Goal: Check status: Check status

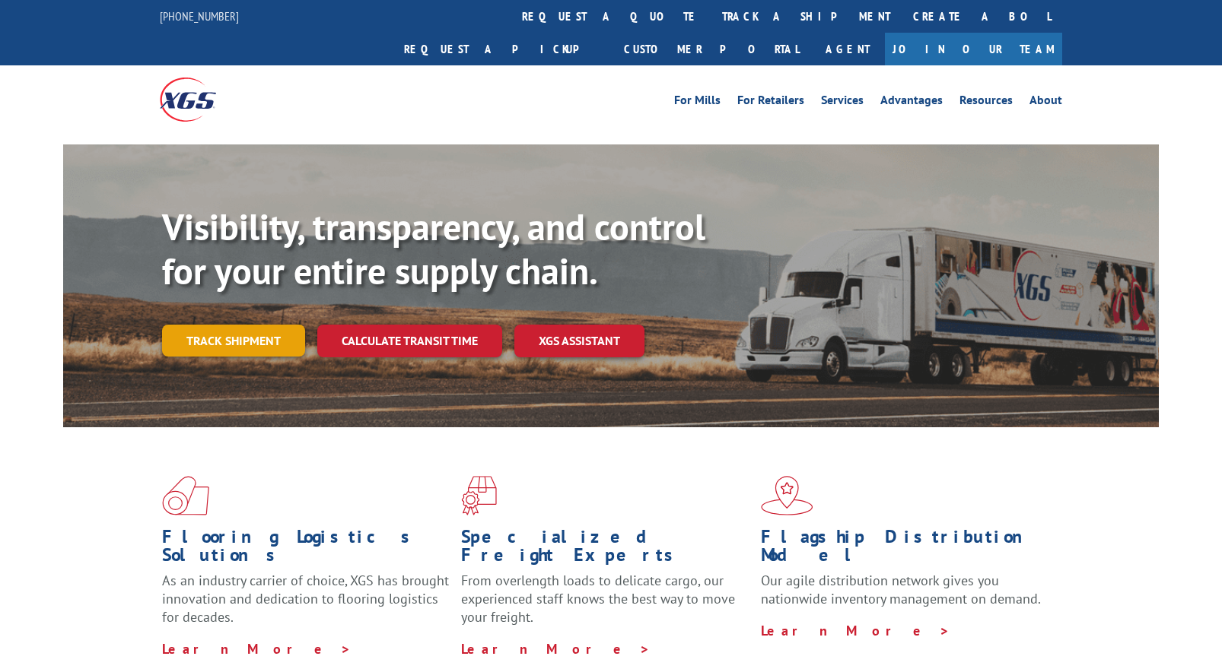
click at [246, 325] on link "Track shipment" at bounding box center [233, 341] width 143 height 32
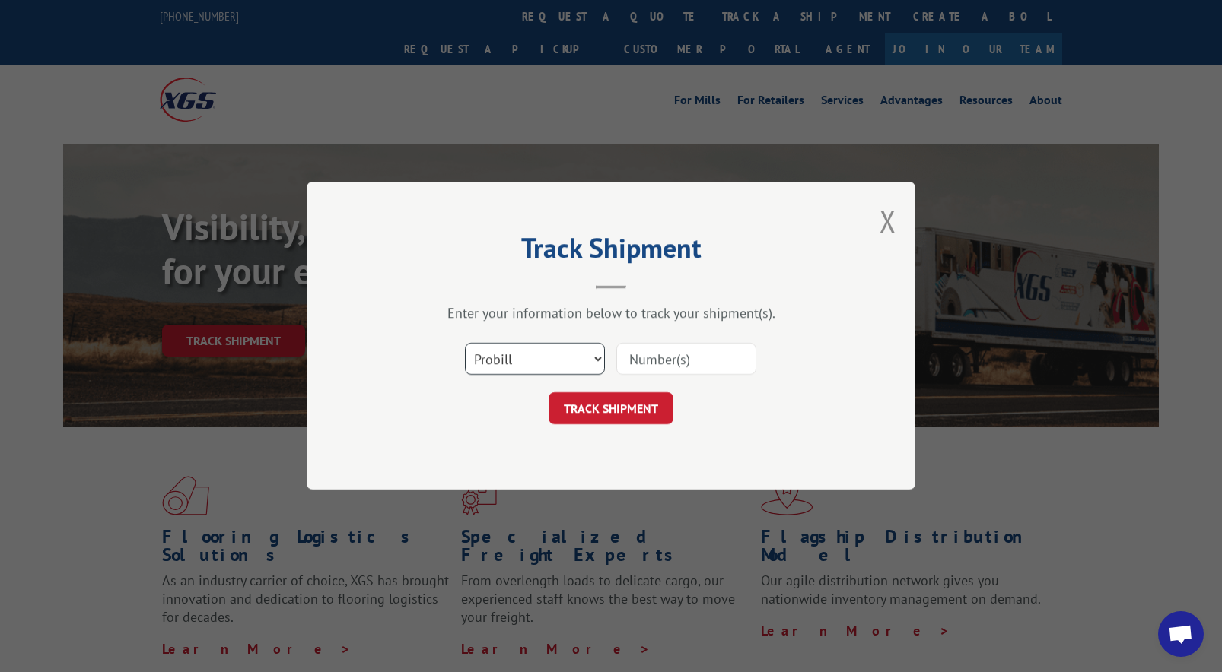
click at [503, 357] on select "Select category... Probill BOL PO" at bounding box center [535, 360] width 140 height 32
select select "bol"
click at [465, 344] on select "Select category... Probill BOL PO" at bounding box center [535, 360] width 140 height 32
click at [643, 357] on input at bounding box center [686, 360] width 140 height 32
paste input "2870226"
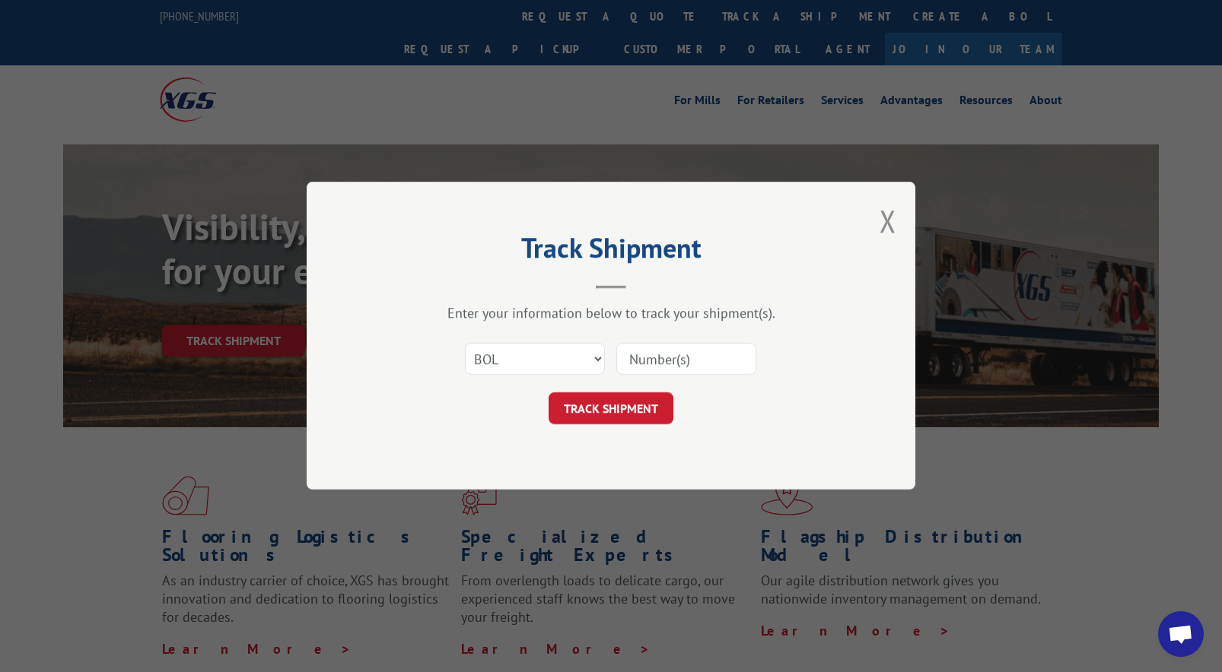
type input "2870226"
click button "TRACK SHIPMENT" at bounding box center [610, 409] width 125 height 32
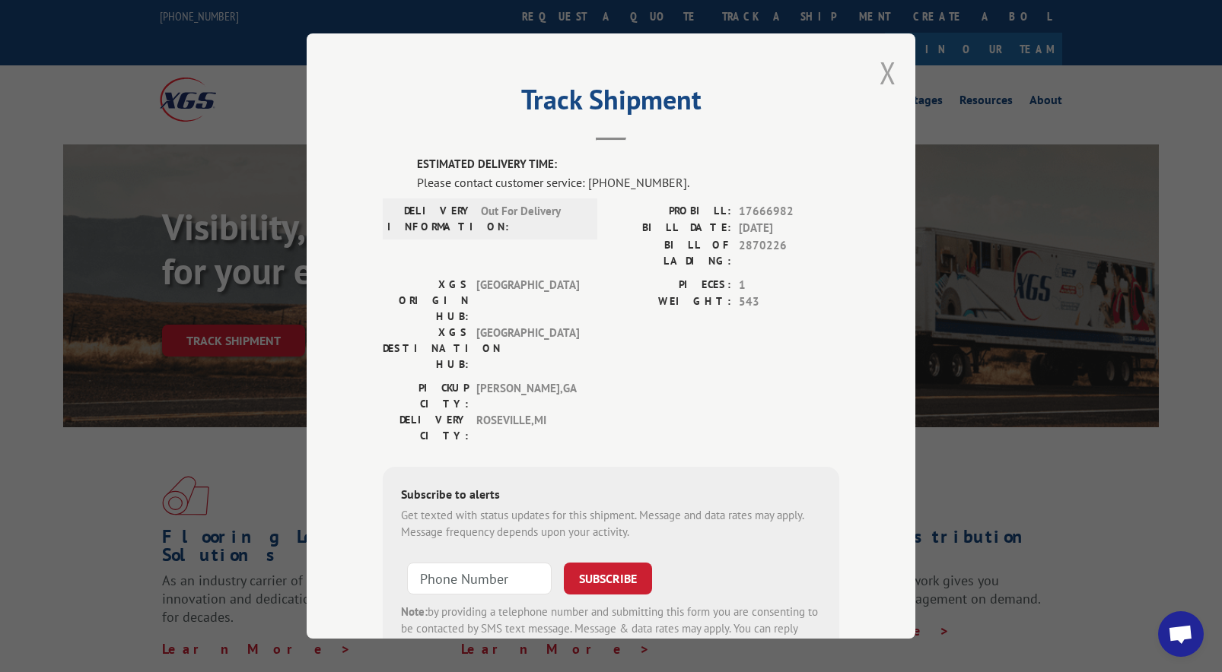
click at [888, 71] on button "Close modal" at bounding box center [887, 72] width 17 height 40
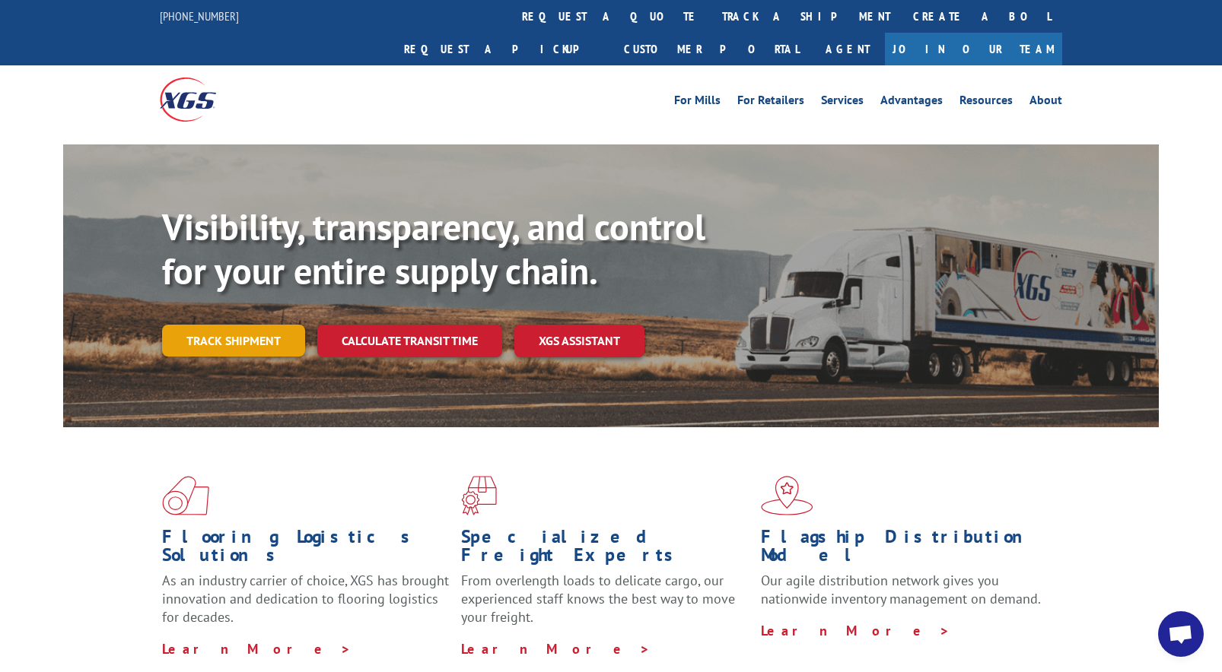
click at [265, 325] on link "Track shipment" at bounding box center [233, 341] width 143 height 32
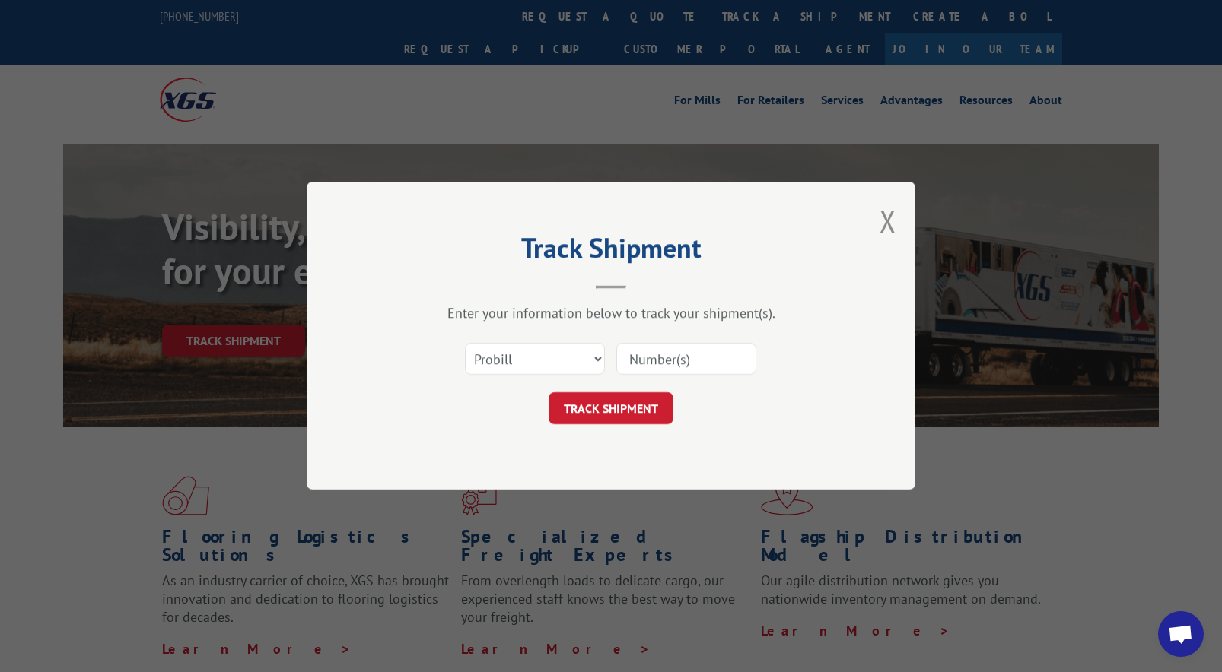
paste input "5896840"
type input "5896840"
click at [612, 395] on button "TRACK SHIPMENT" at bounding box center [610, 409] width 125 height 32
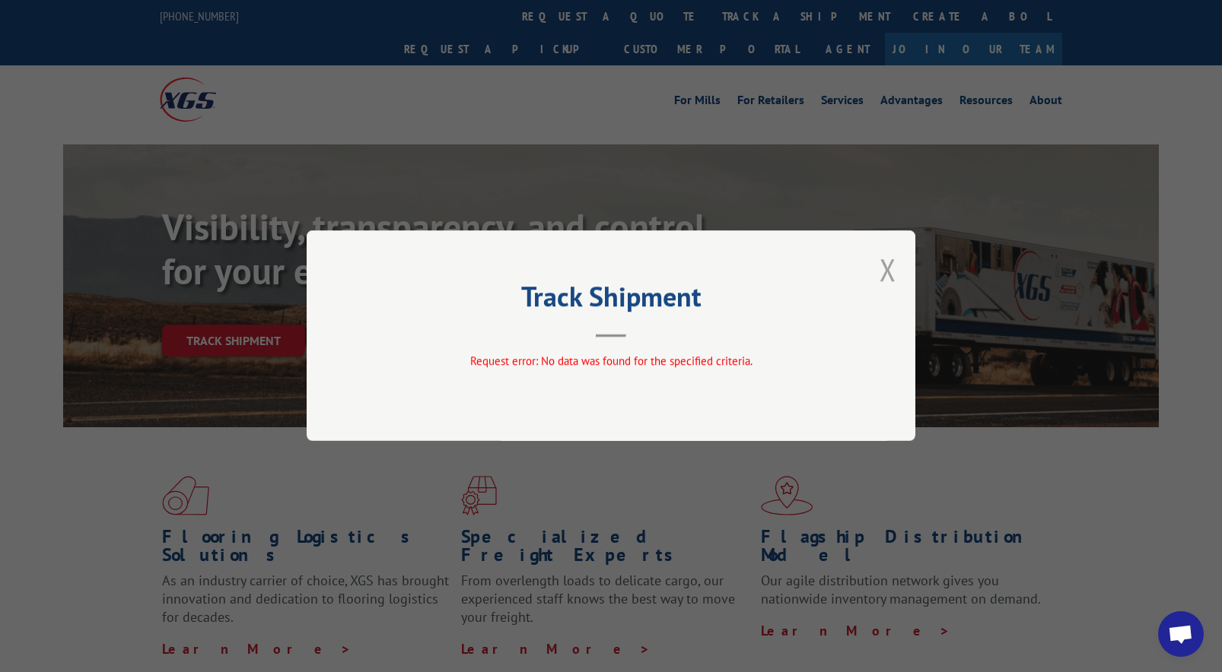
click at [886, 273] on button "Close modal" at bounding box center [887, 269] width 17 height 40
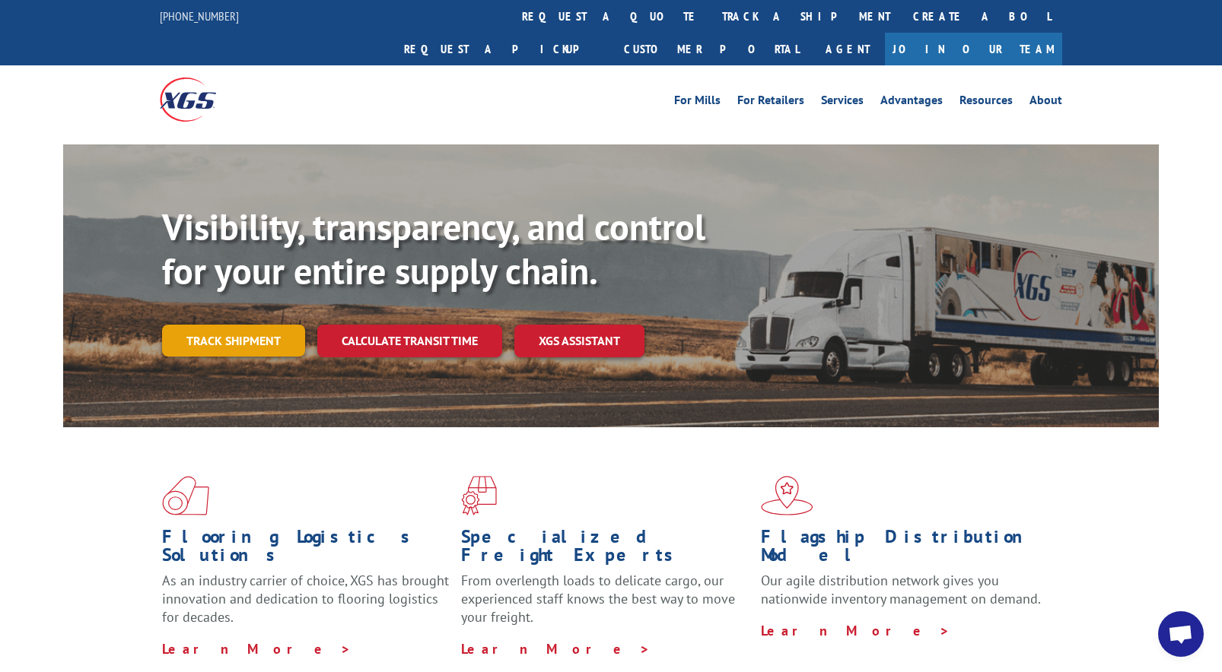
click at [286, 325] on link "Track shipment" at bounding box center [233, 341] width 143 height 32
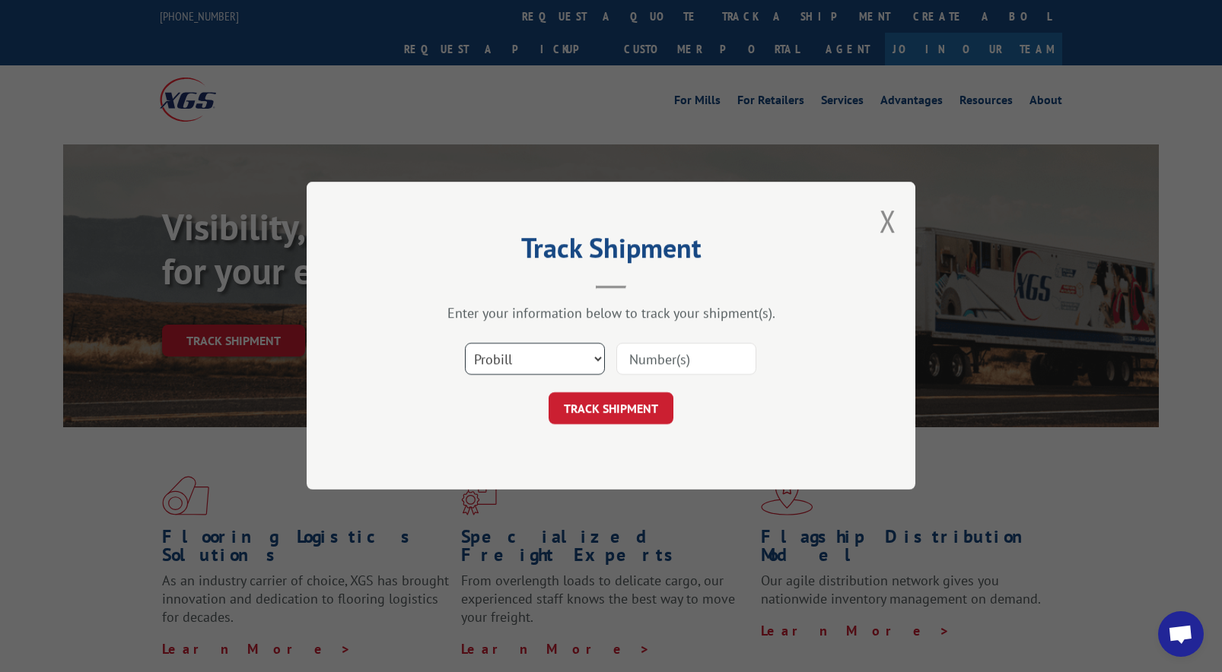
click at [501, 352] on select "Select category... Probill BOL PO" at bounding box center [535, 360] width 140 height 32
click at [465, 344] on select "Select category... Probill BOL PO" at bounding box center [535, 360] width 140 height 32
click at [534, 361] on select "Select category... Probill BOL PO" at bounding box center [535, 360] width 140 height 32
select select "po"
click at [465, 344] on select "Select category... Probill BOL PO" at bounding box center [535, 360] width 140 height 32
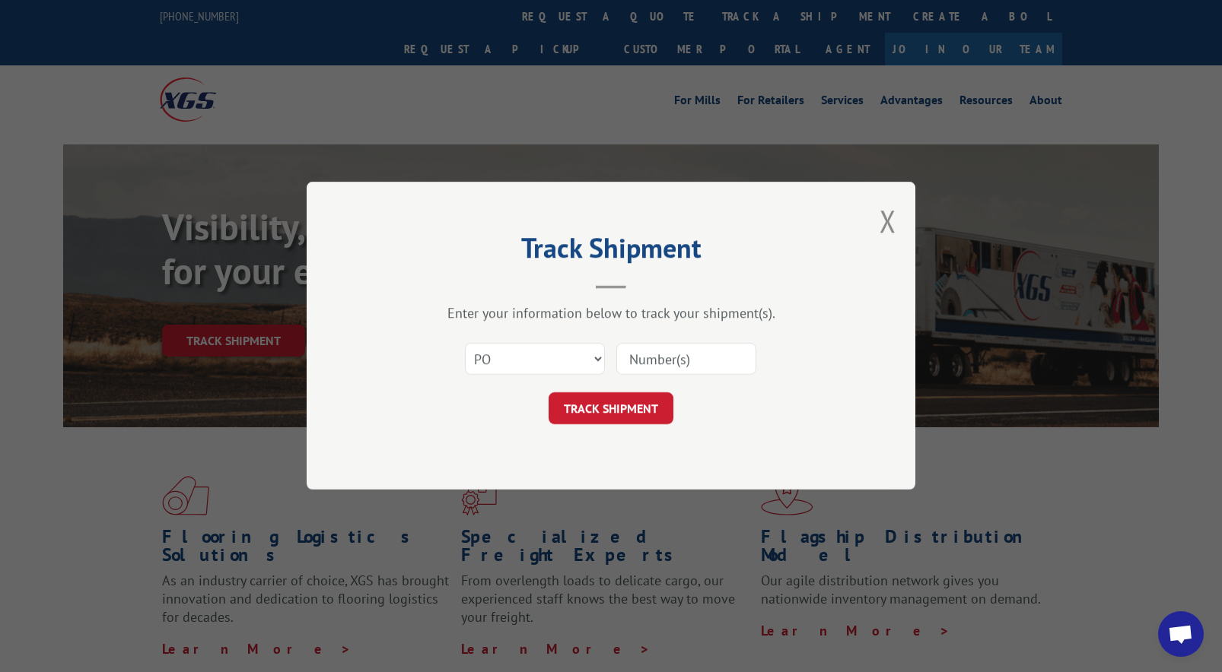
paste input "5896840"
type input "5896840"
click at [637, 398] on button "TRACK SHIPMENT" at bounding box center [610, 409] width 125 height 32
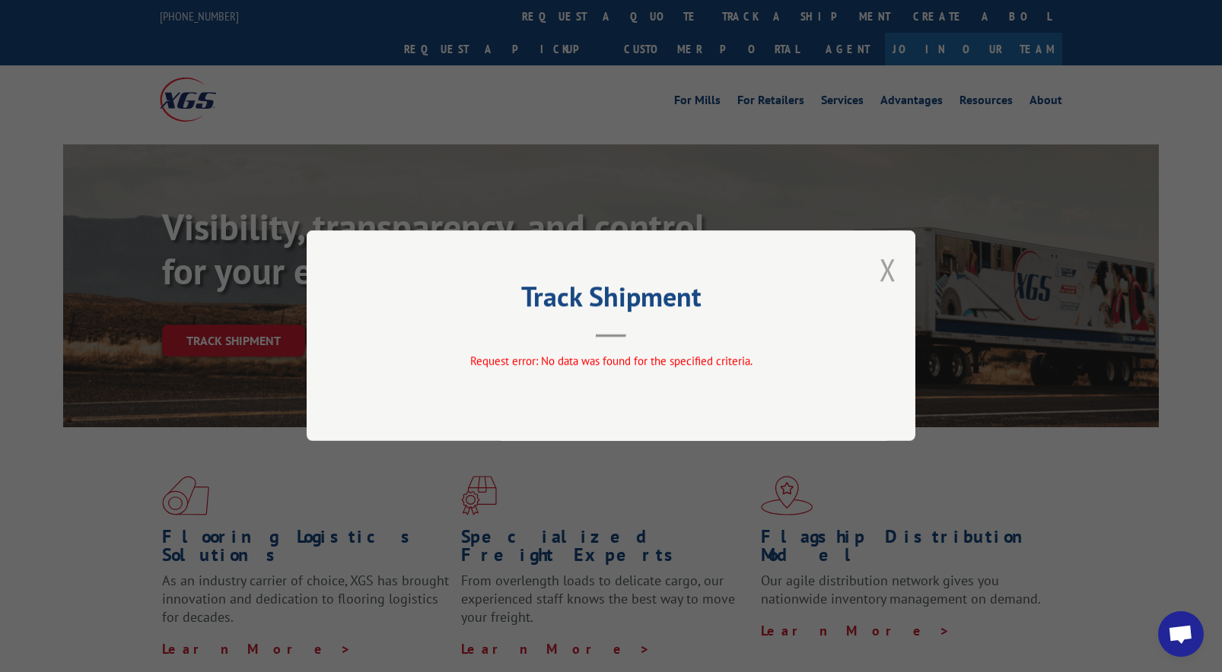
click at [881, 278] on button "Close modal" at bounding box center [887, 269] width 17 height 40
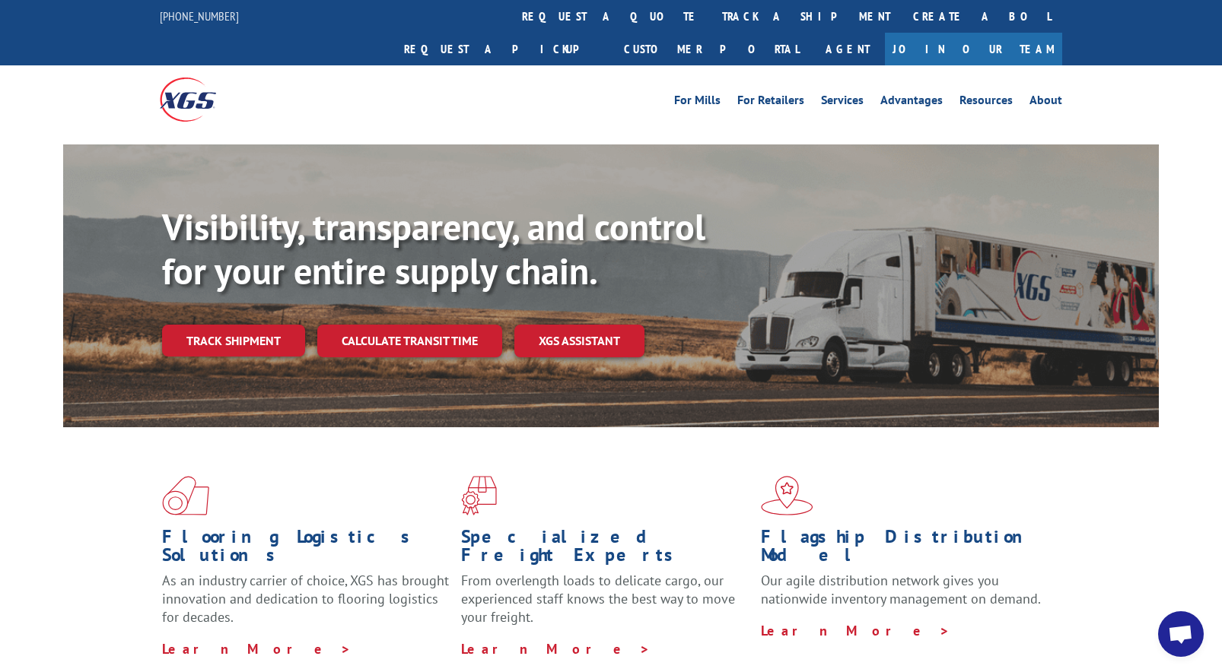
click at [270, 325] on link "Track shipment" at bounding box center [233, 341] width 143 height 32
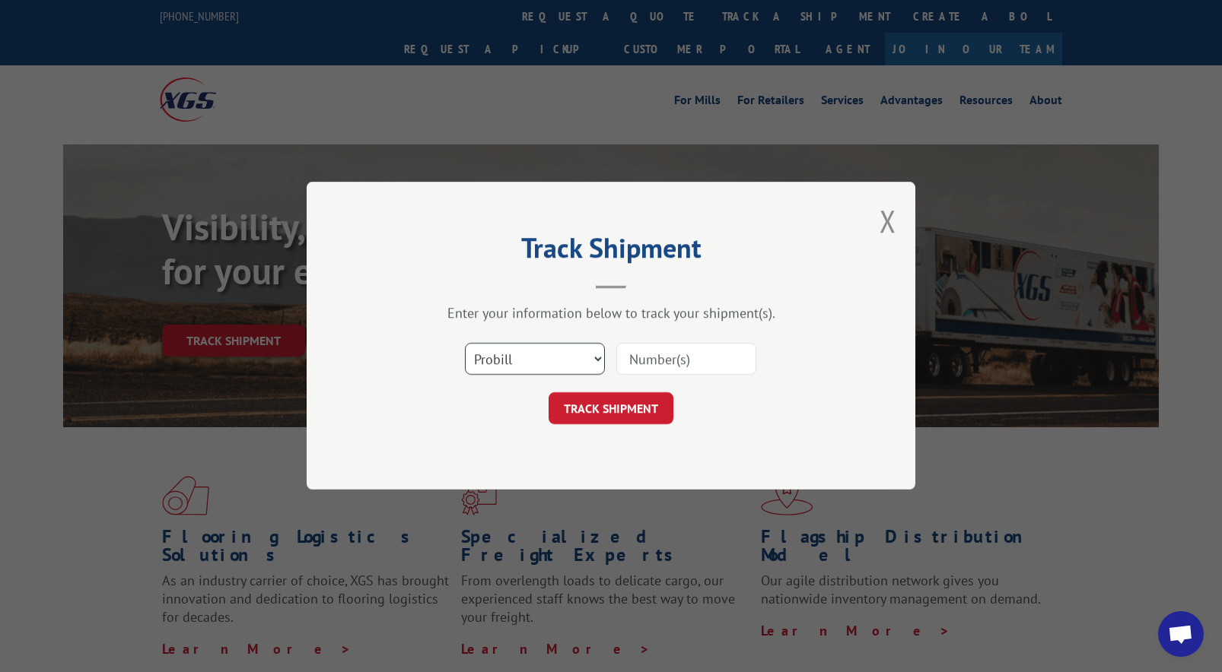
click at [539, 372] on select "Select category... Probill BOL PO" at bounding box center [535, 360] width 140 height 32
select select "bol"
click at [465, 344] on select "Select category... Probill BOL PO" at bounding box center [535, 360] width 140 height 32
click at [678, 350] on input at bounding box center [686, 360] width 140 height 32
paste input "5896840"
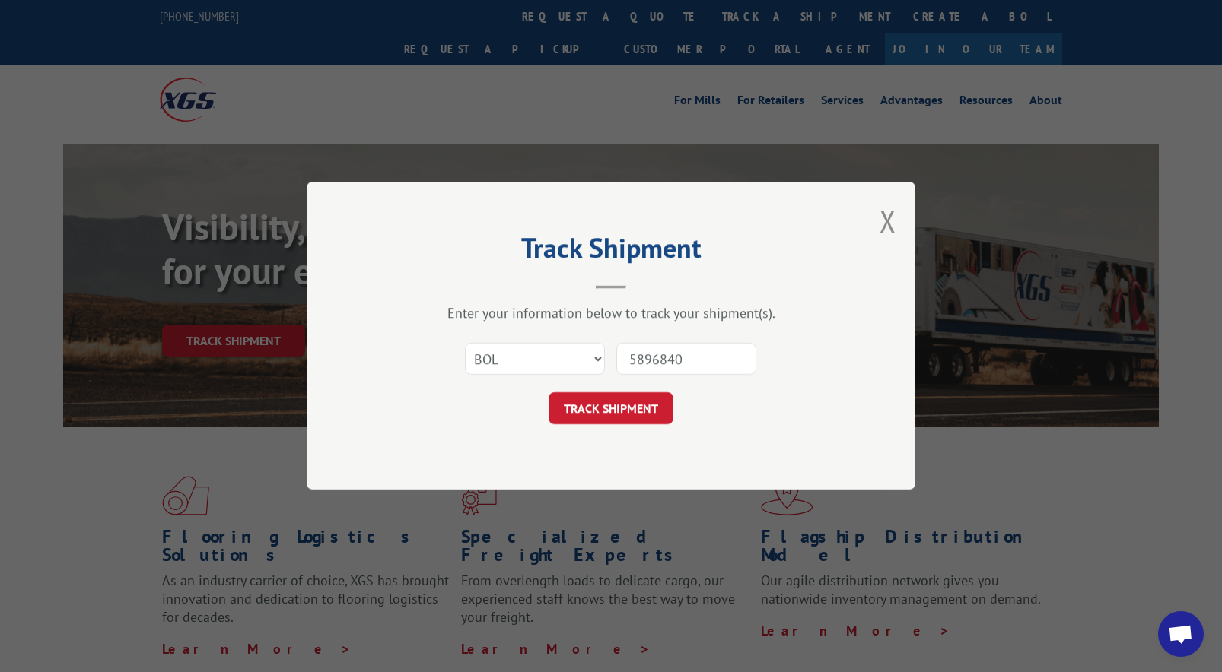
type input "5896840"
drag, startPoint x: 627, startPoint y: 391, endPoint x: 627, endPoint y: 400, distance: 9.2
click at [627, 397] on form "Select category... Probill BOL PO 5896840 TRACK SHIPMENT" at bounding box center [611, 380] width 456 height 91
click at [627, 402] on button "TRACK SHIPMENT" at bounding box center [610, 409] width 125 height 32
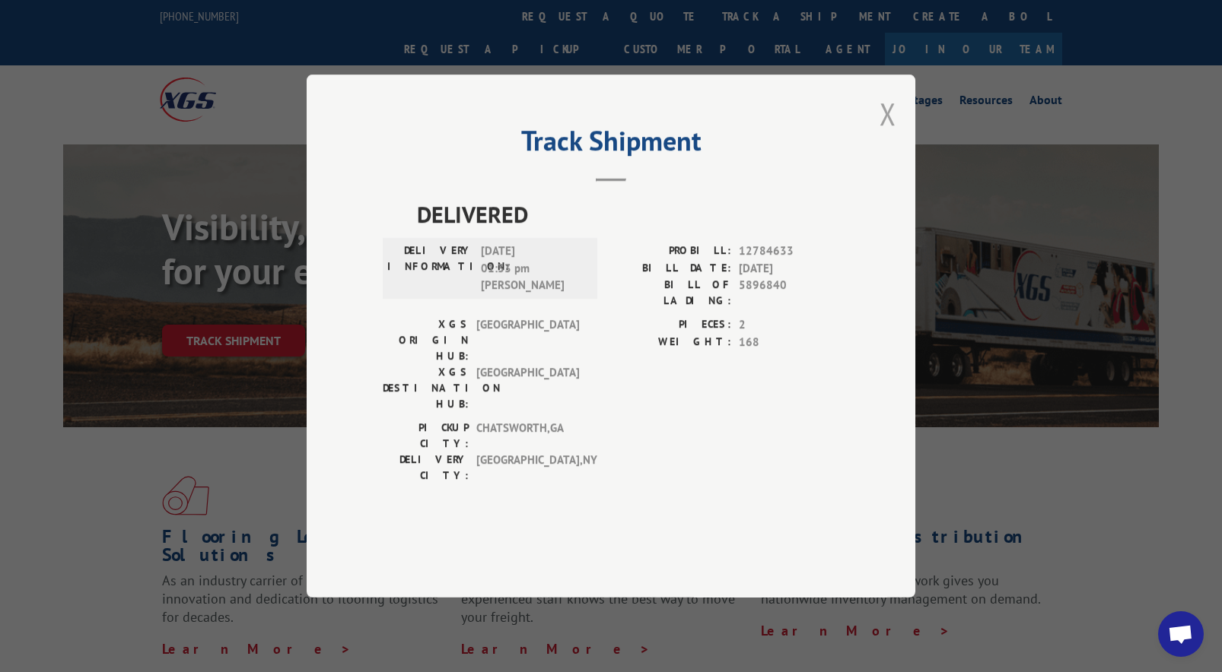
click at [894, 134] on button "Close modal" at bounding box center [887, 114] width 17 height 40
